Goal: Information Seeking & Learning: Check status

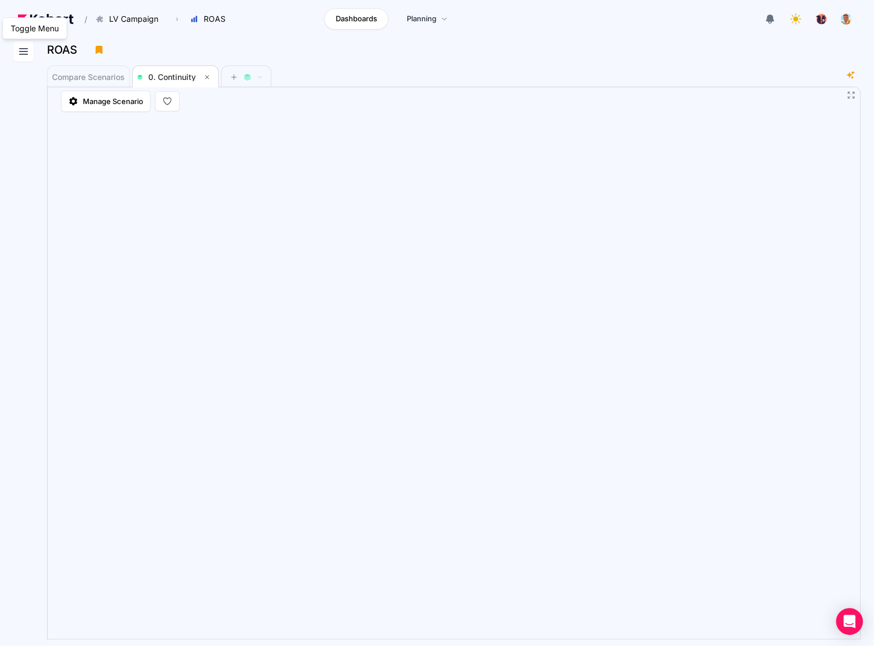
click at [25, 51] on icon at bounding box center [24, 52] width 8 height 6
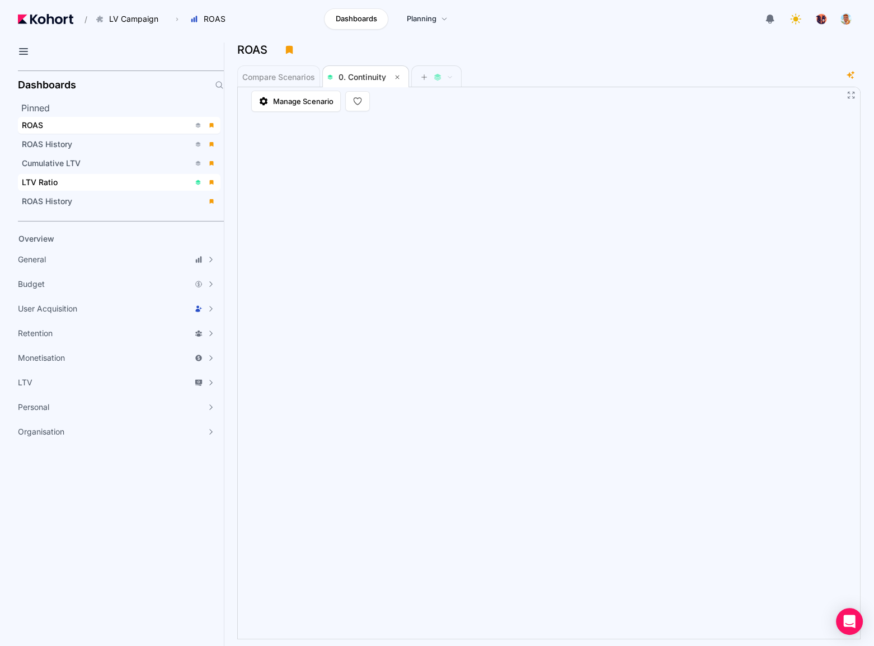
click at [72, 182] on div "LTV Ratio" at bounding box center [106, 182] width 168 height 11
click at [29, 50] on icon at bounding box center [23, 51] width 13 height 13
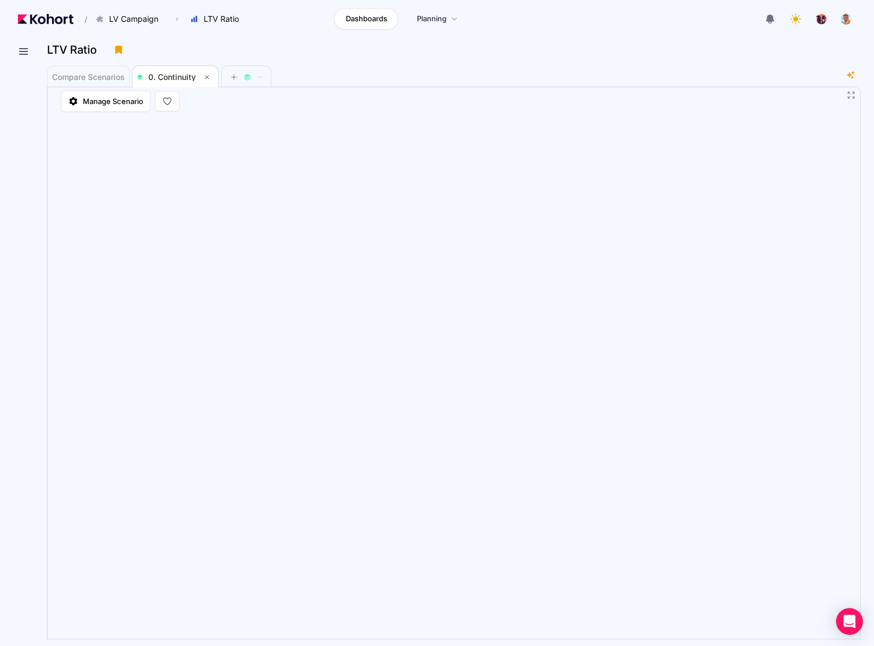
click at [529, 87] on div "Compare Scenarios 0. Continuity" at bounding box center [445, 76] width 797 height 22
click at [29, 56] on icon at bounding box center [23, 51] width 13 height 13
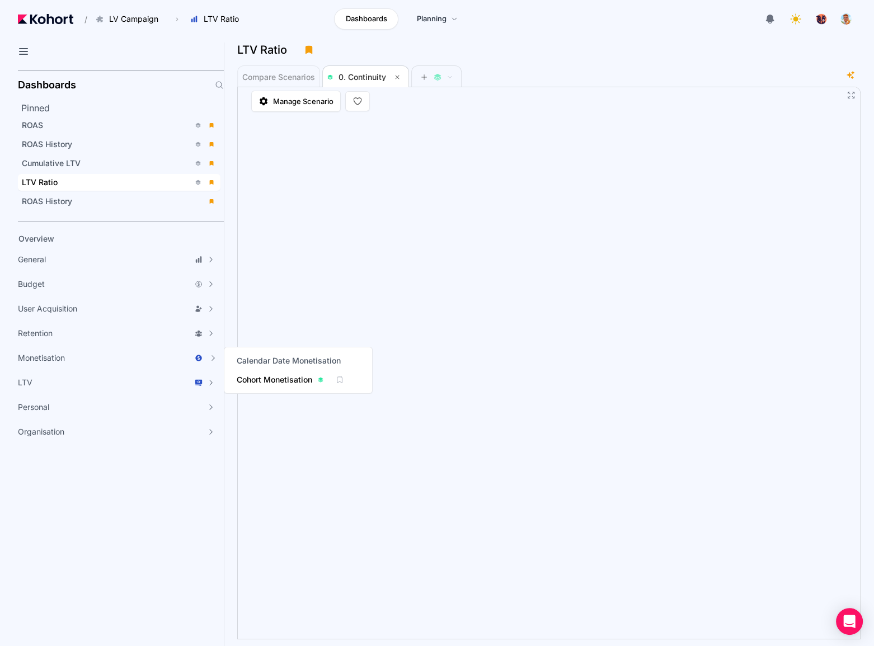
click at [274, 377] on span "Cohort Monetisation" at bounding box center [275, 379] width 76 height 11
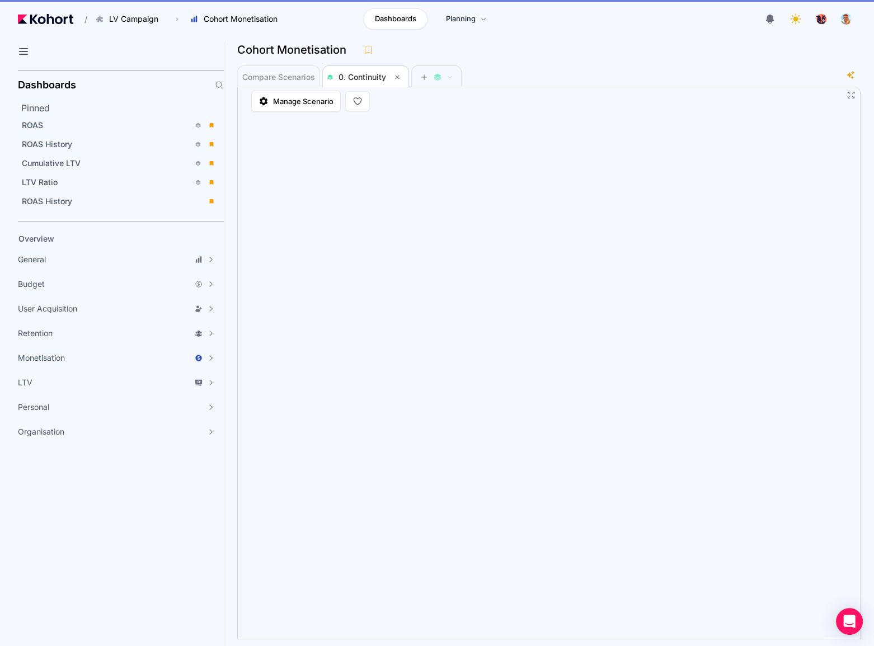
click at [718, 84] on div "Compare Scenarios 0. Continuity" at bounding box center [542, 76] width 611 height 22
click at [189, 524] on aside "Dashboards Pinned ROAS ROAS History Cumulative LTV LTV Ratio ROAS History Overv…" at bounding box center [112, 356] width 224 height 580
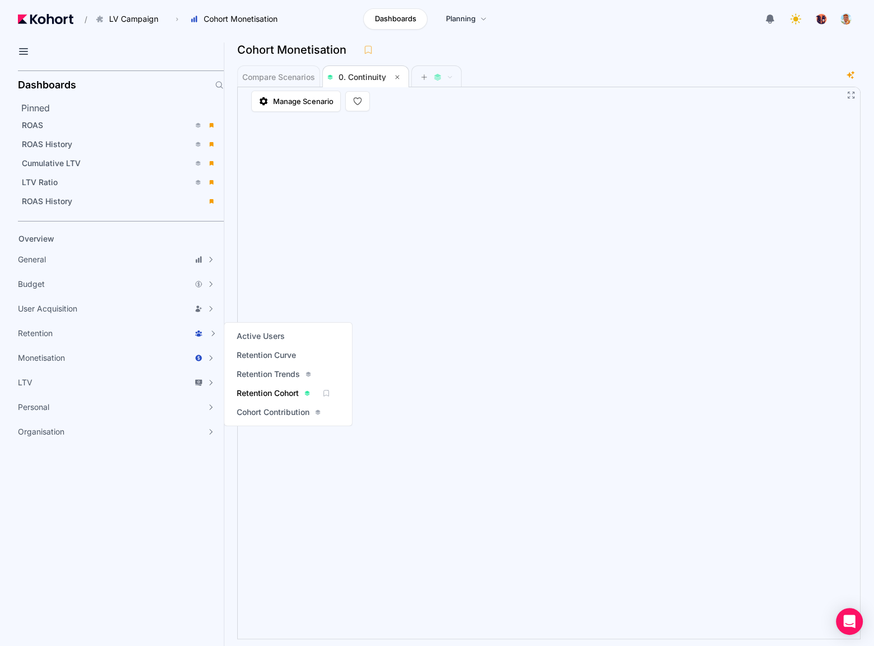
click at [274, 394] on span "Retention Cohort" at bounding box center [268, 393] width 62 height 11
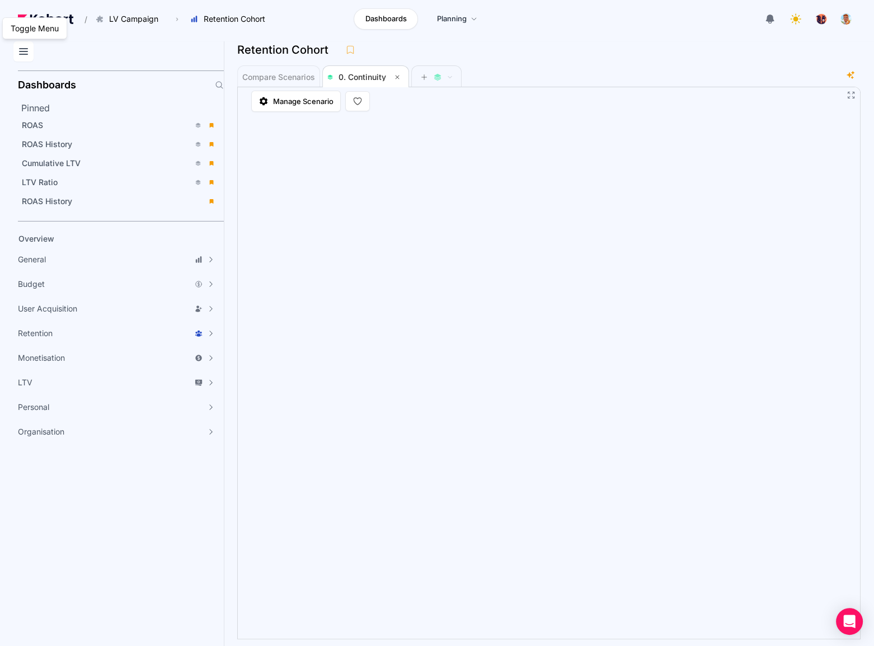
click at [19, 54] on icon at bounding box center [23, 51] width 13 height 13
